Goal: Transaction & Acquisition: Download file/media

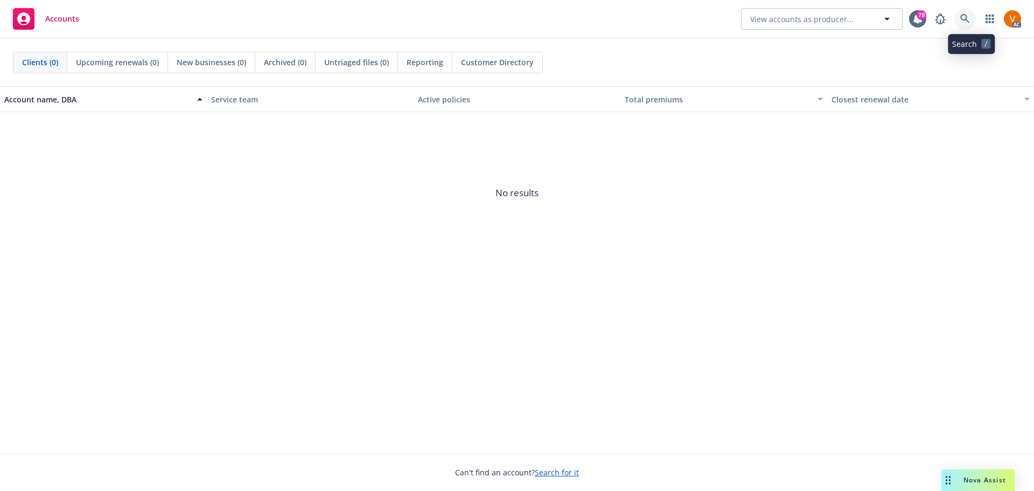
click at [970, 19] on icon at bounding box center [966, 19] width 10 height 10
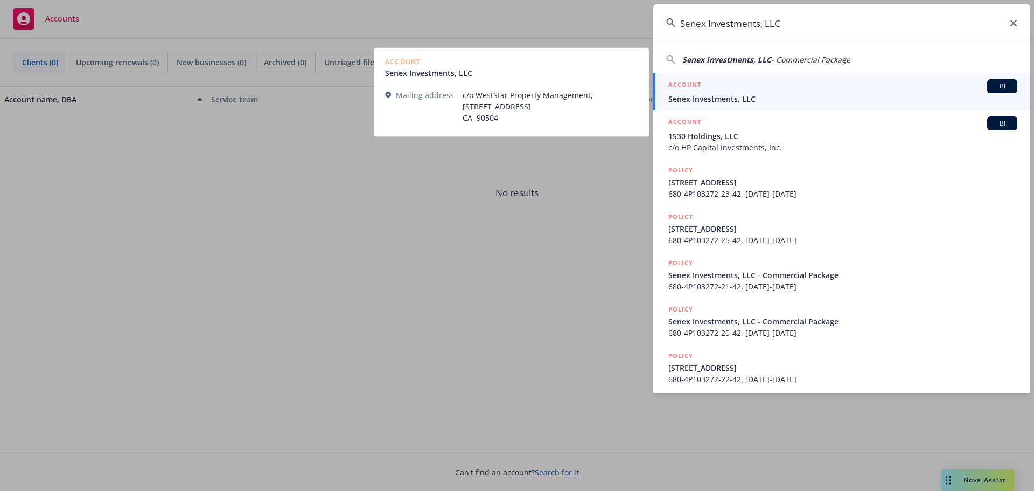
type input "Senex Investments, LLC"
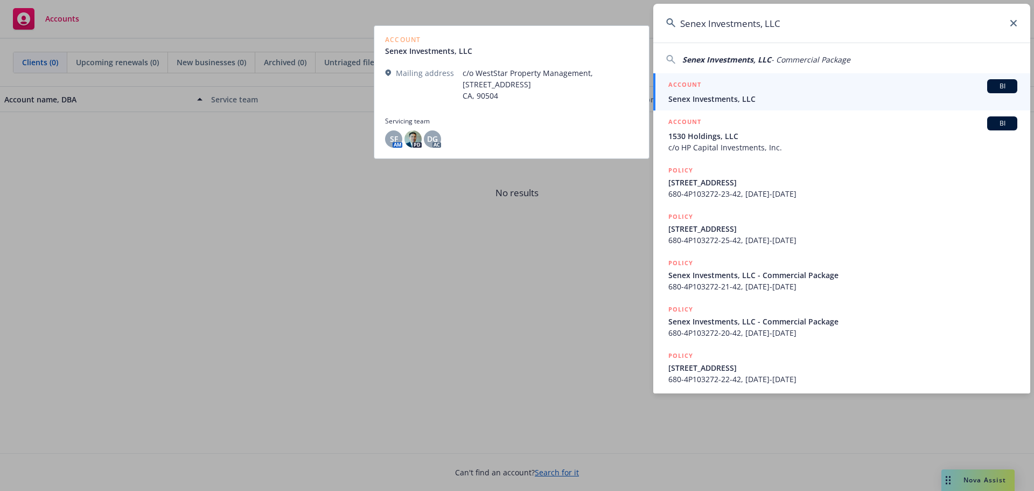
click at [743, 99] on span "Senex Investments, LLC" at bounding box center [843, 98] width 349 height 11
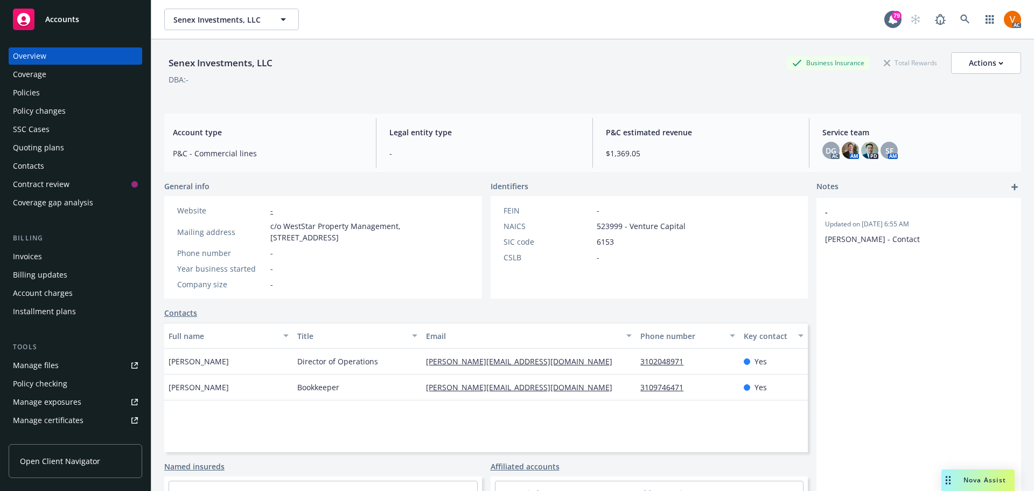
click at [45, 84] on div "Policies" at bounding box center [75, 92] width 125 height 17
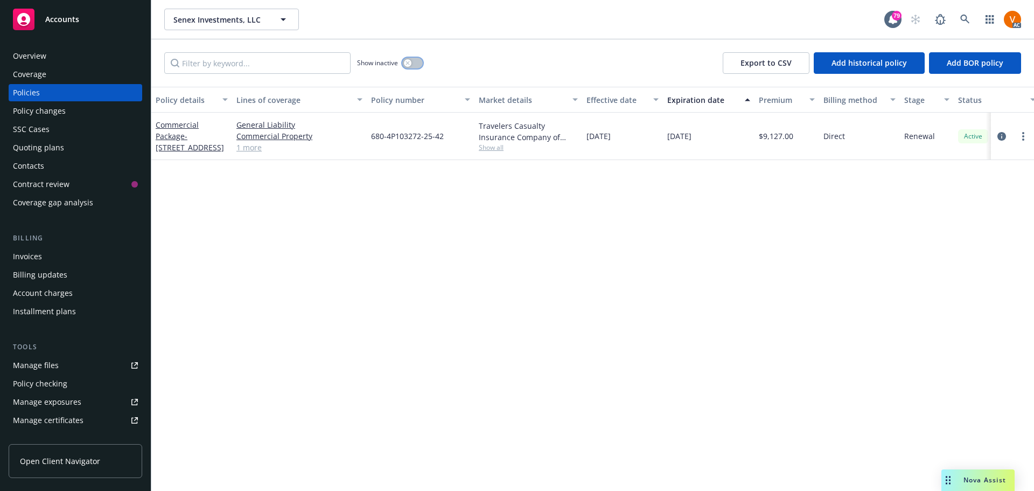
click at [406, 61] on icon "button" at bounding box center [408, 63] width 4 height 4
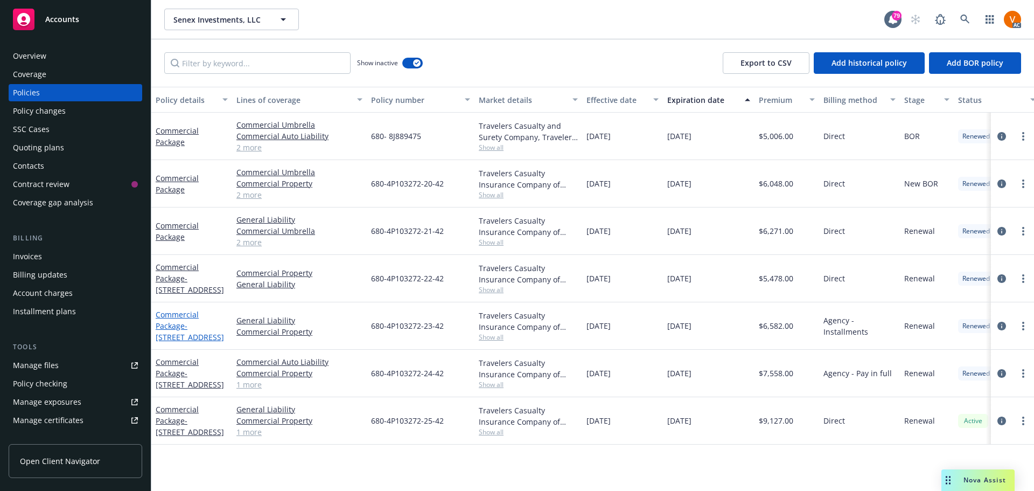
click at [185, 321] on span "- [STREET_ADDRESS]" at bounding box center [190, 332] width 68 height 22
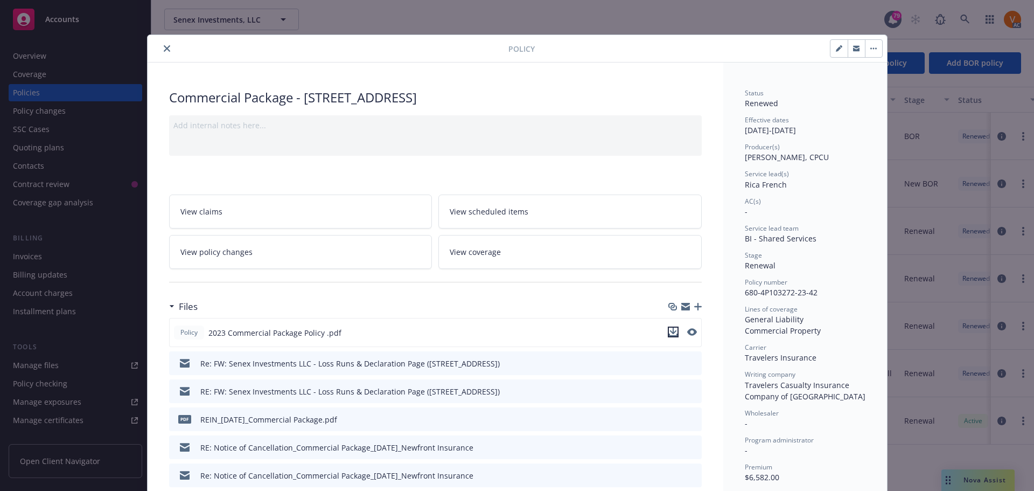
click at [669, 328] on icon "download file" at bounding box center [673, 332] width 9 height 9
click at [164, 47] on icon "close" at bounding box center [167, 48] width 6 height 6
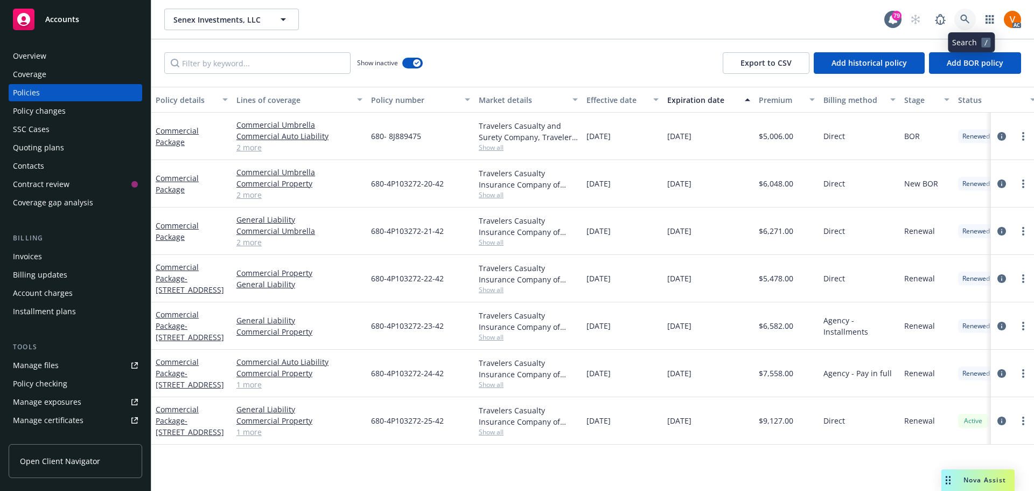
click at [970, 23] on link at bounding box center [966, 20] width 22 height 22
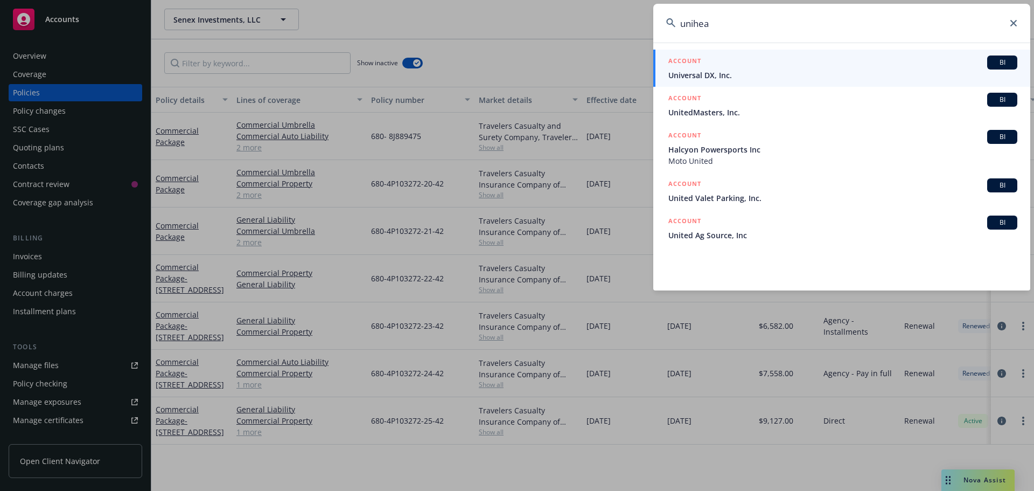
drag, startPoint x: 717, startPoint y: 32, endPoint x: 615, endPoint y: 19, distance: 103.2
click at [615, 19] on div "unihea ACCOUNT BI Universal DX, Inc. ACCOUNT BI UnitedMasters, Inc. ACCOUNT BI …" at bounding box center [517, 245] width 1034 height 491
paste input "Unicare Adult Day Health Care"
type input "Unicare Adult Day Health Care"
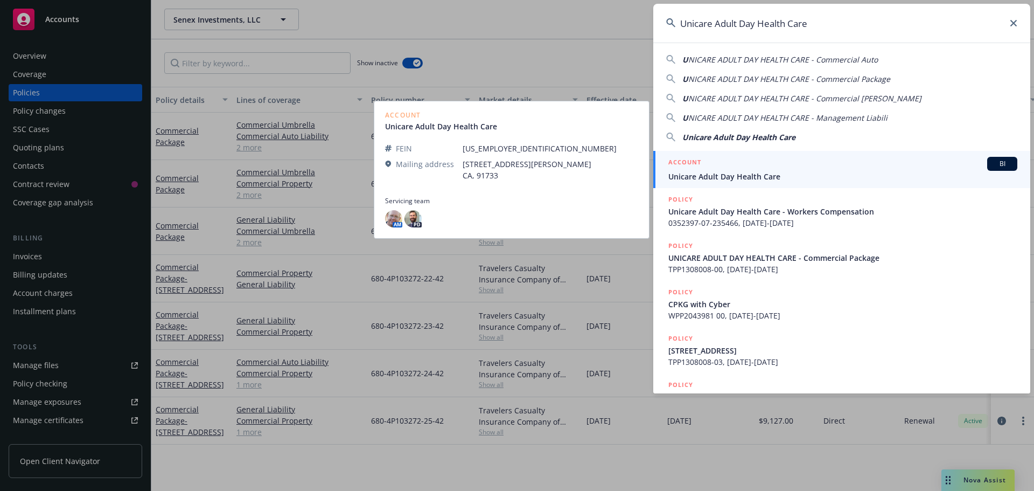
click at [707, 163] on div "ACCOUNT BI" at bounding box center [843, 164] width 349 height 14
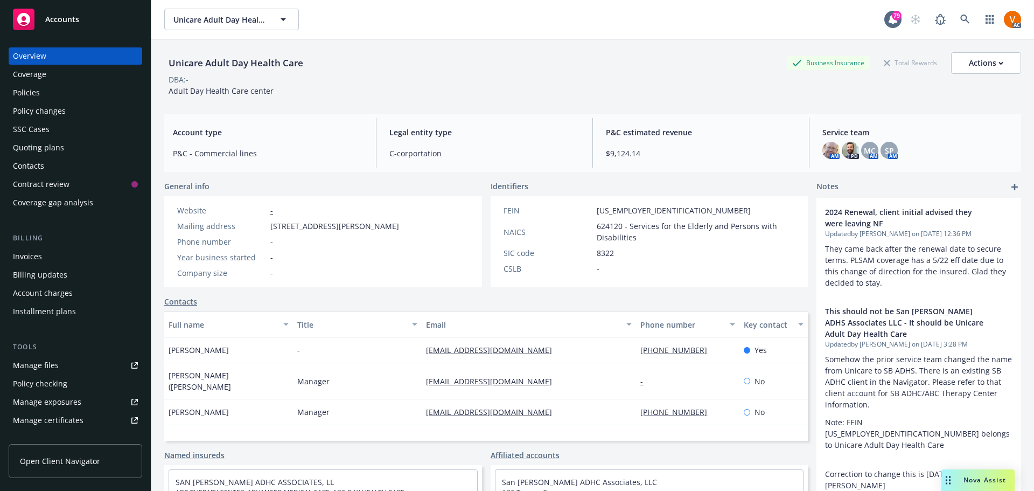
click at [95, 84] on div "Policies" at bounding box center [75, 92] width 125 height 17
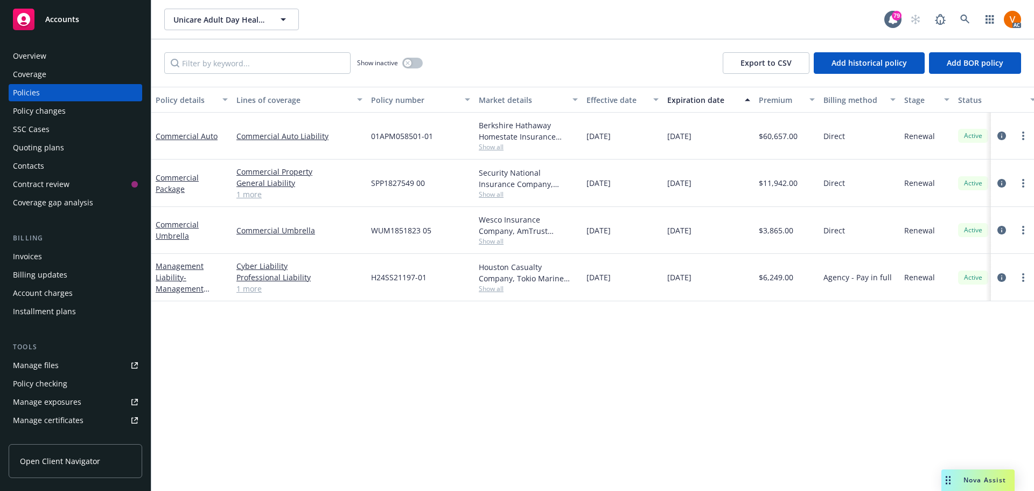
click at [39, 54] on div "Overview" at bounding box center [29, 55] width 33 height 17
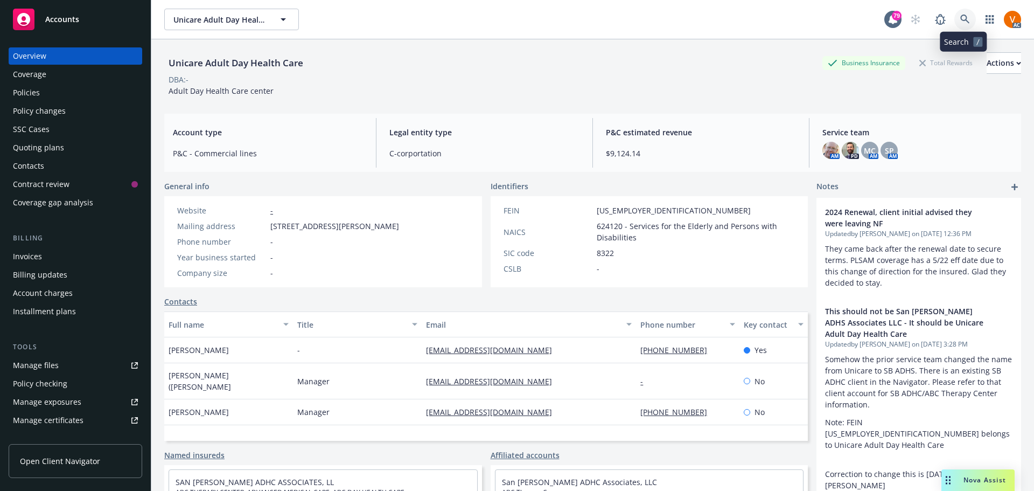
click at [968, 19] on icon at bounding box center [966, 20] width 10 height 10
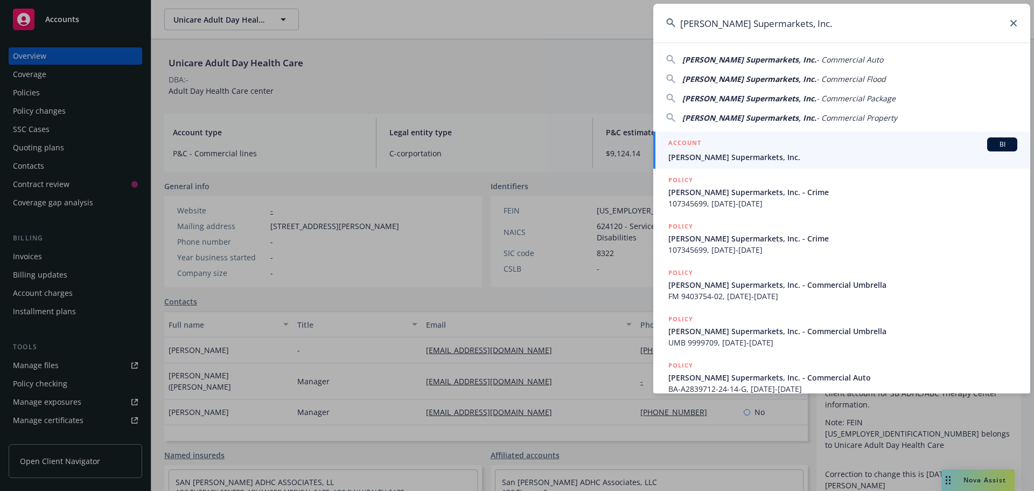
type input "[PERSON_NAME] Supermarkets, Inc."
click at [761, 159] on span "[PERSON_NAME] Supermarkets, Inc." at bounding box center [843, 156] width 349 height 11
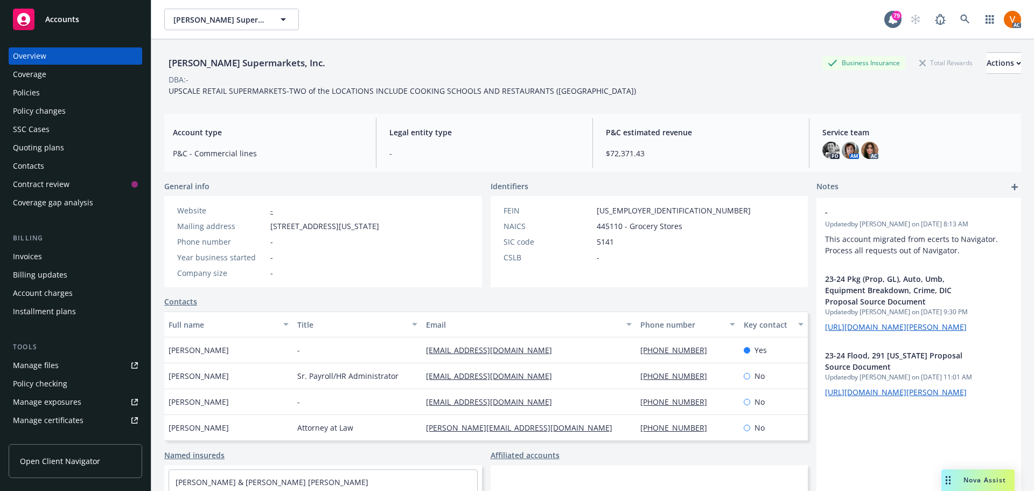
click at [59, 86] on div "Policies" at bounding box center [75, 92] width 125 height 17
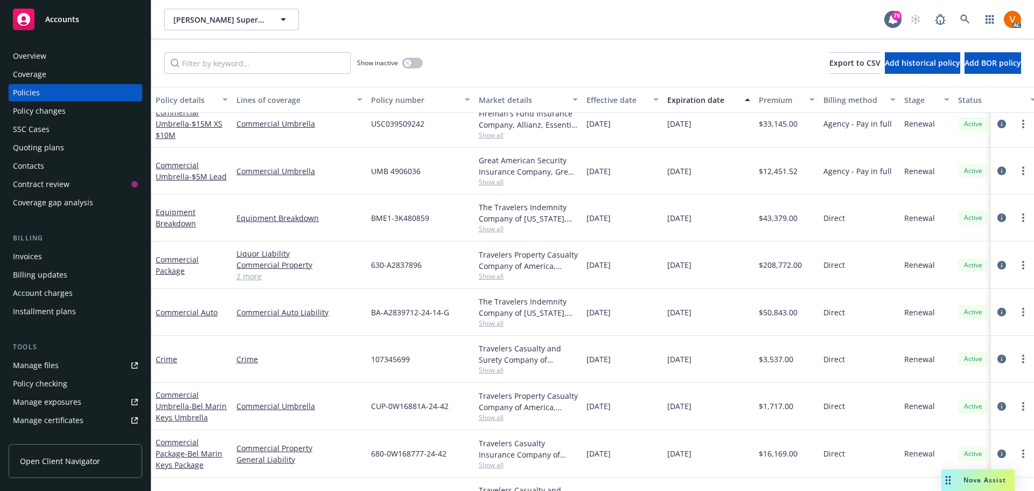
scroll to position [92, 0]
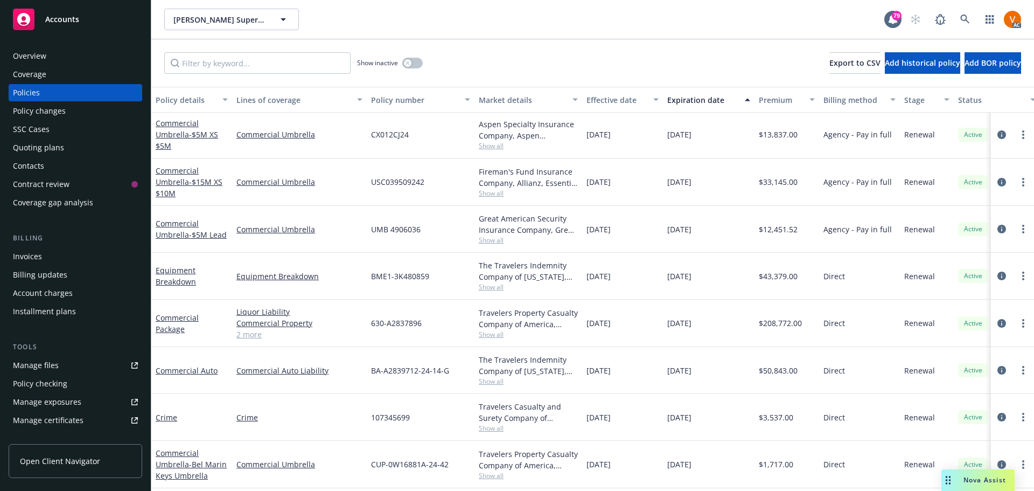
click at [245, 329] on link "2 more" at bounding box center [300, 334] width 126 height 11
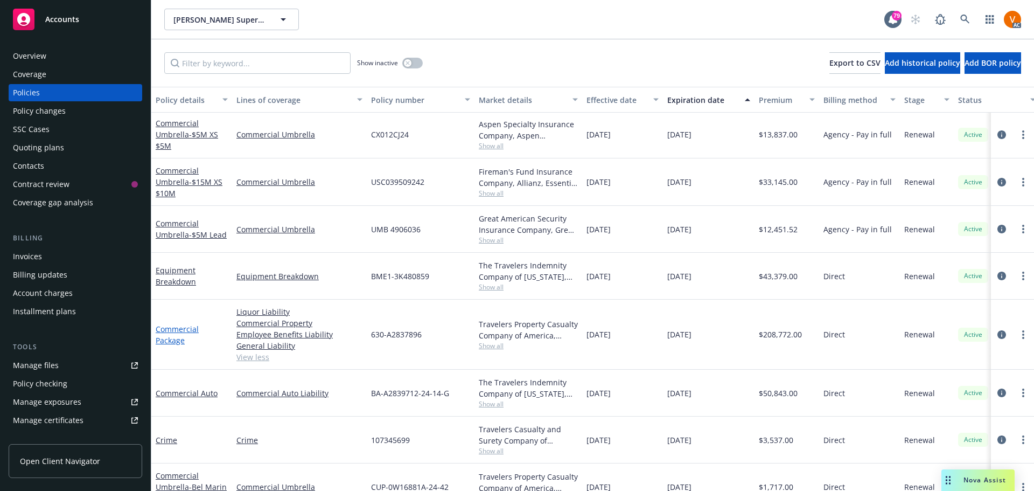
click at [191, 324] on link "Commercial Package" at bounding box center [177, 335] width 43 height 22
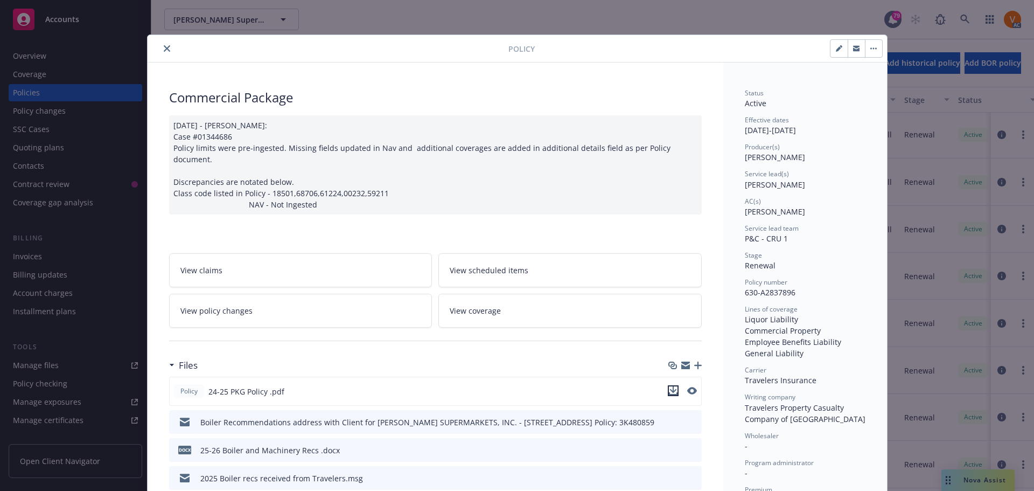
click at [674, 386] on icon "download file" at bounding box center [673, 390] width 9 height 9
